Goal: Transaction & Acquisition: Subscribe to service/newsletter

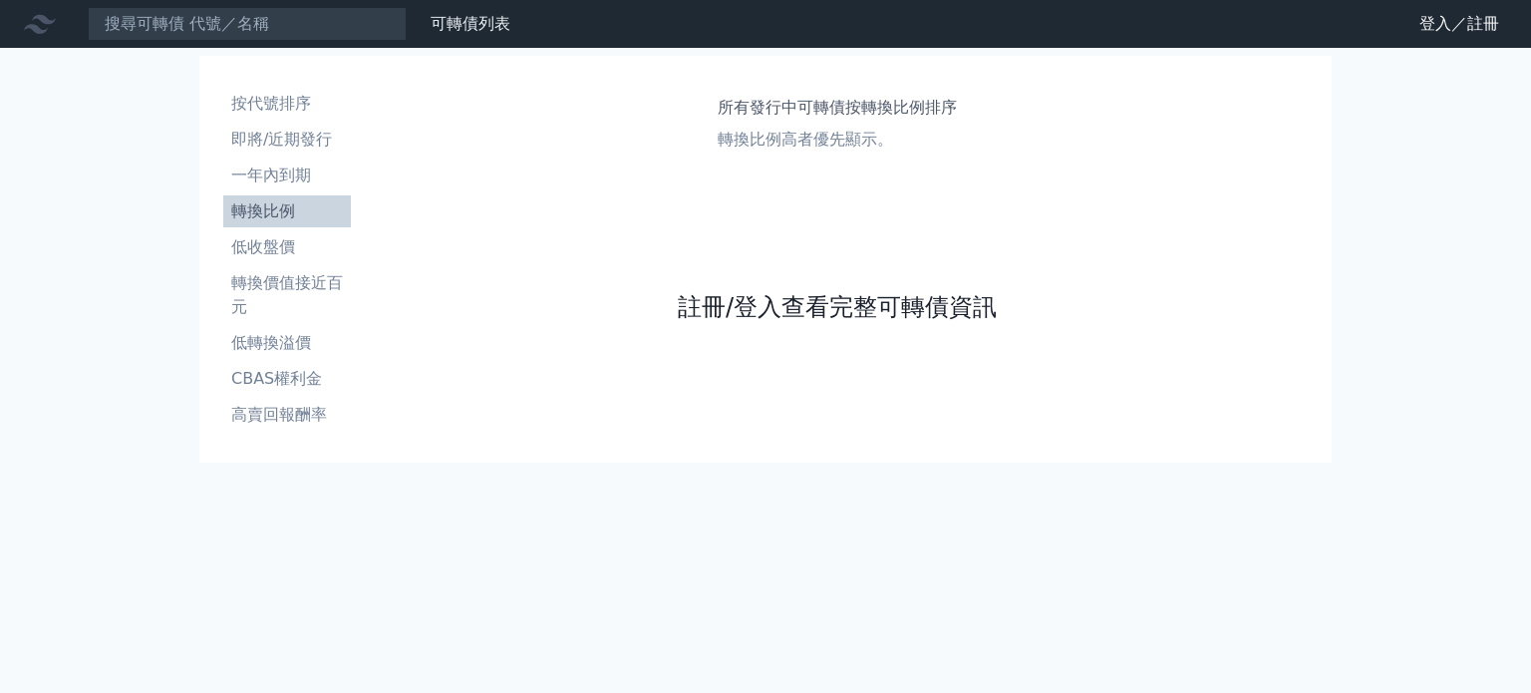
click at [845, 297] on link "註冊/登入查看完整可轉債資訊" at bounding box center [837, 307] width 319 height 32
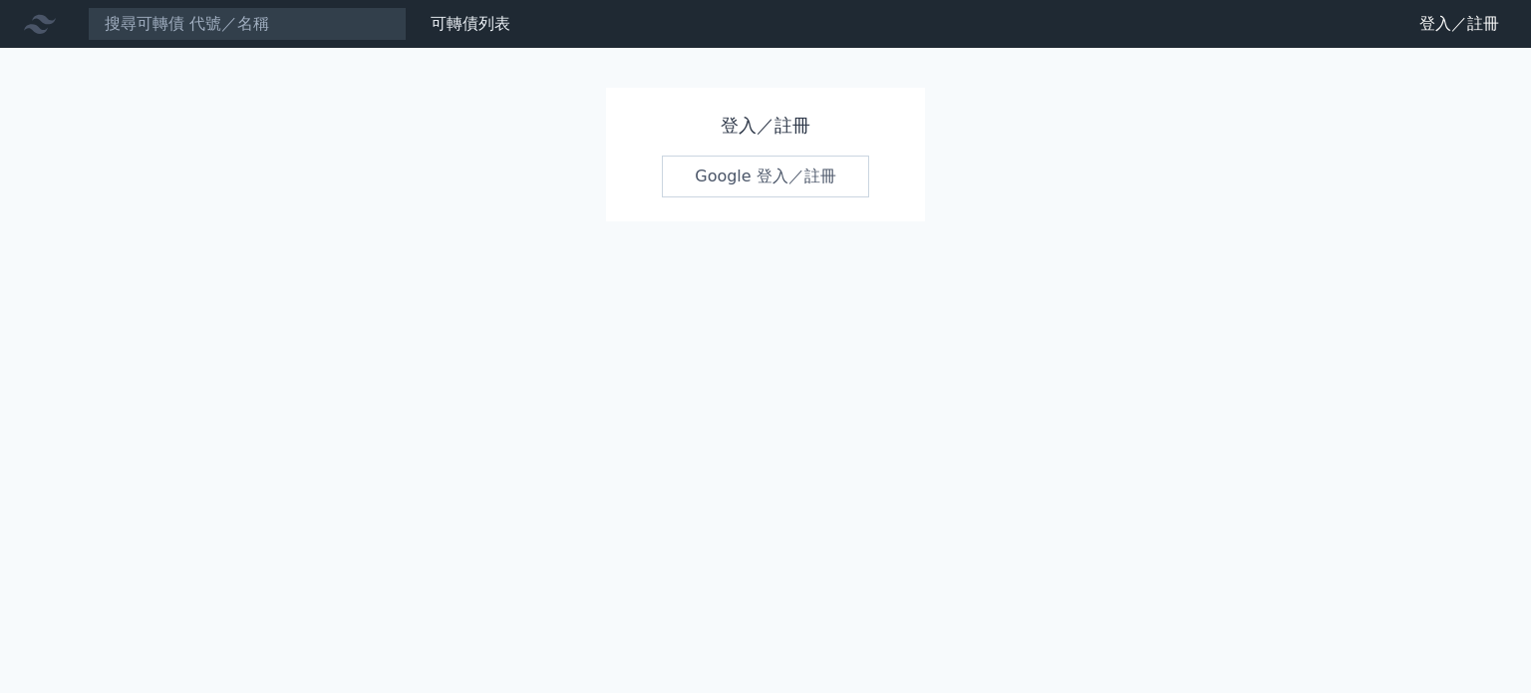
click at [794, 181] on link "Google 登入／註冊" at bounding box center [765, 176] width 207 height 42
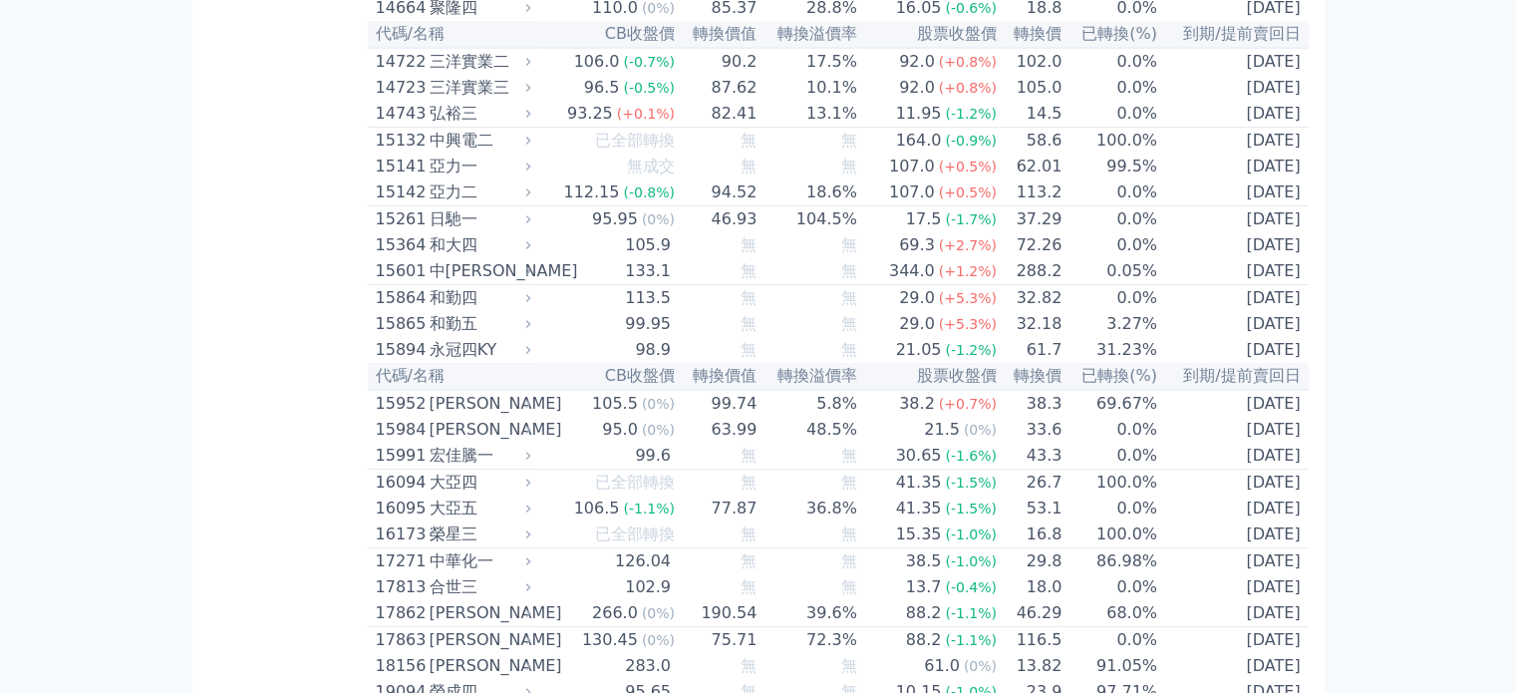
scroll to position [498, 0]
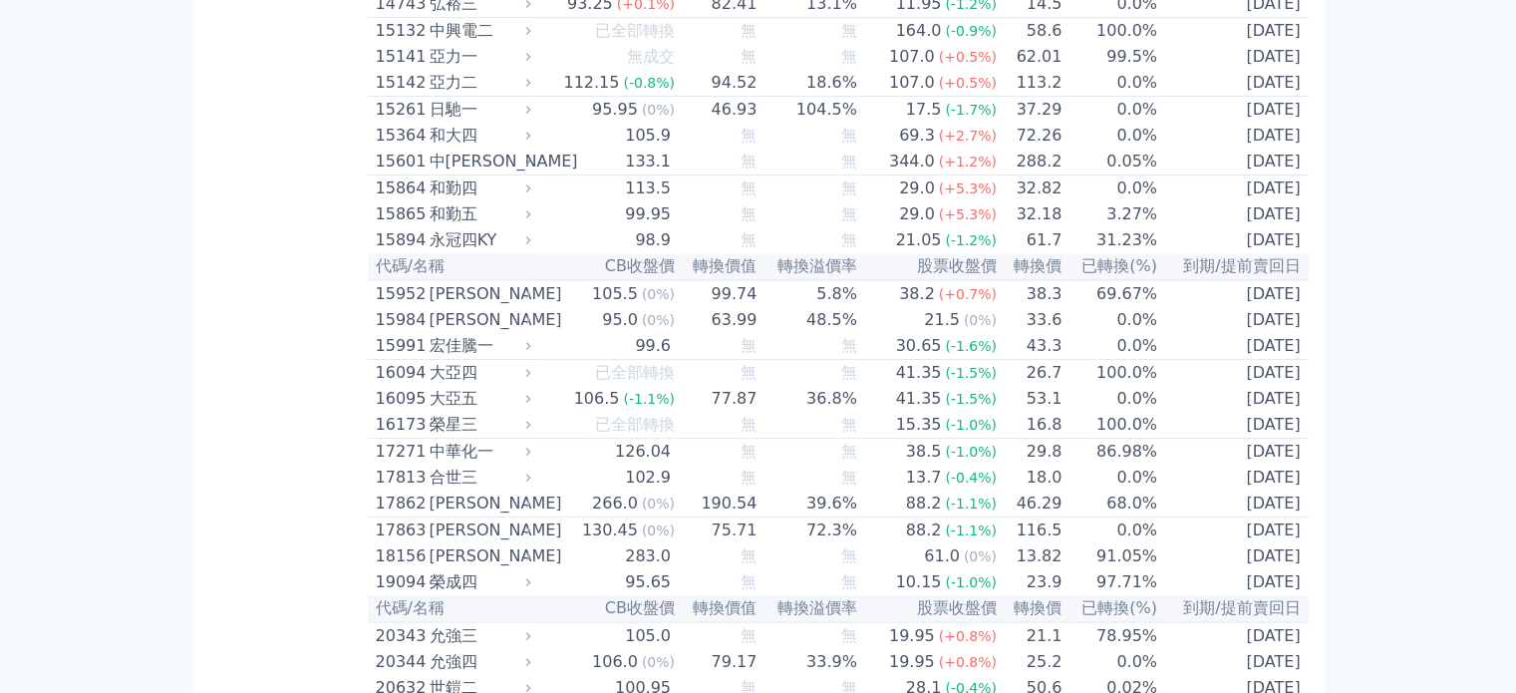
scroll to position [10781, 0]
